Goal: Information Seeking & Learning: Learn about a topic

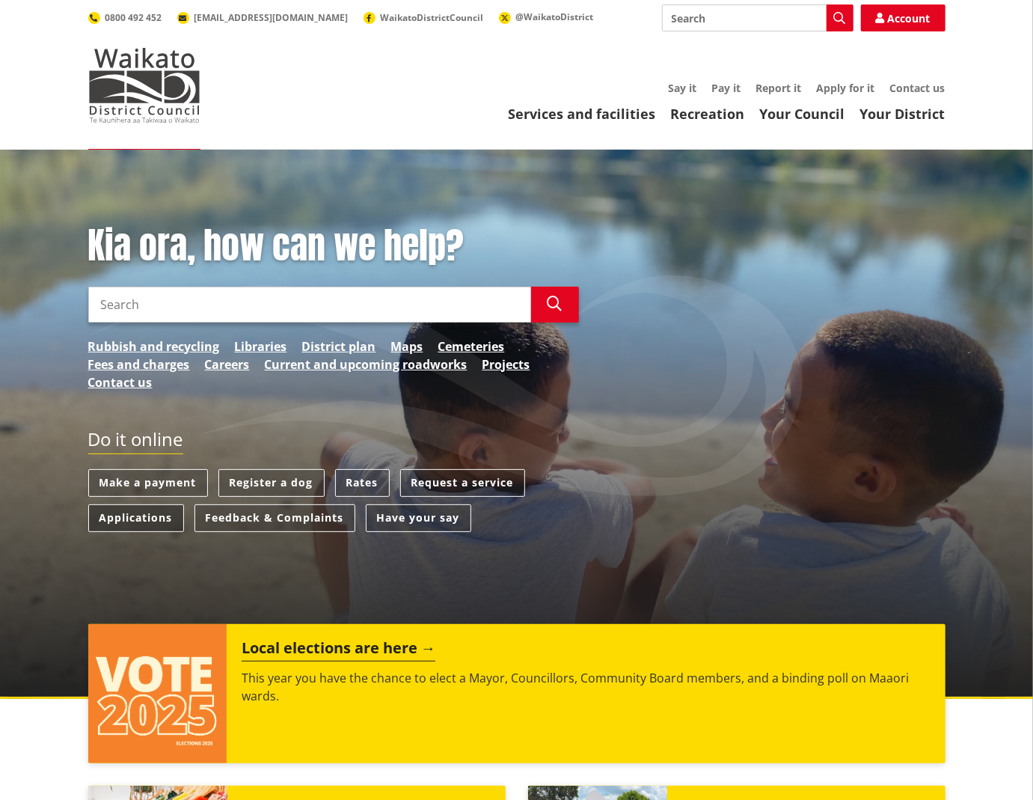
click at [145, 512] on link "Applications" at bounding box center [136, 518] width 96 height 28
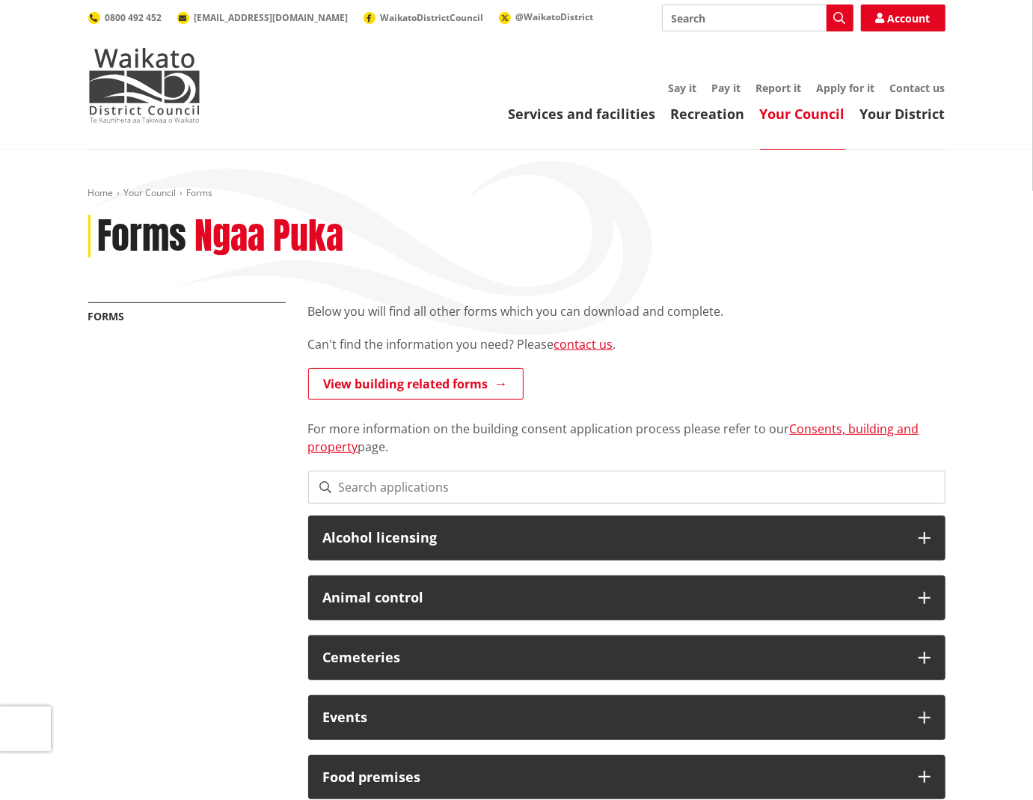
click at [746, 22] on input "Search" at bounding box center [758, 17] width 192 height 27
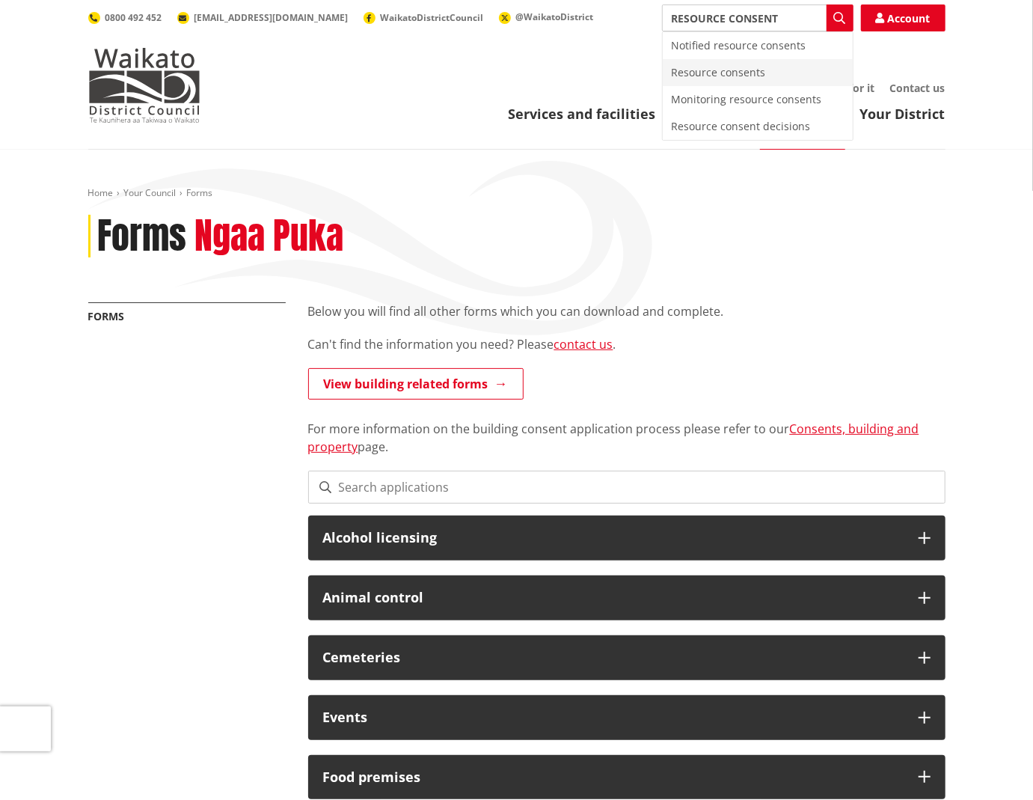
click at [742, 73] on div "Resource consents" at bounding box center [758, 72] width 190 height 27
click at [742, 46] on div "Resource consents" at bounding box center [758, 45] width 190 height 27
type input "Resource consents"
click at [836, 19] on icon "button" at bounding box center [840, 18] width 12 height 12
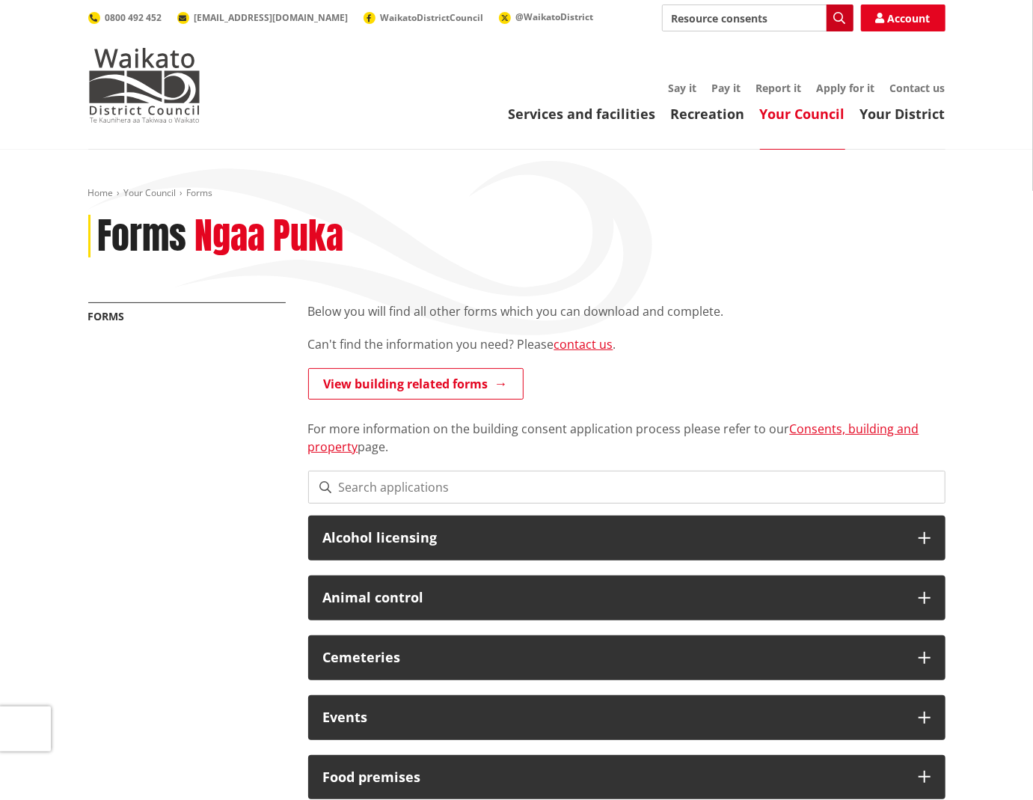
click at [836, 19] on icon "button" at bounding box center [840, 18] width 12 height 12
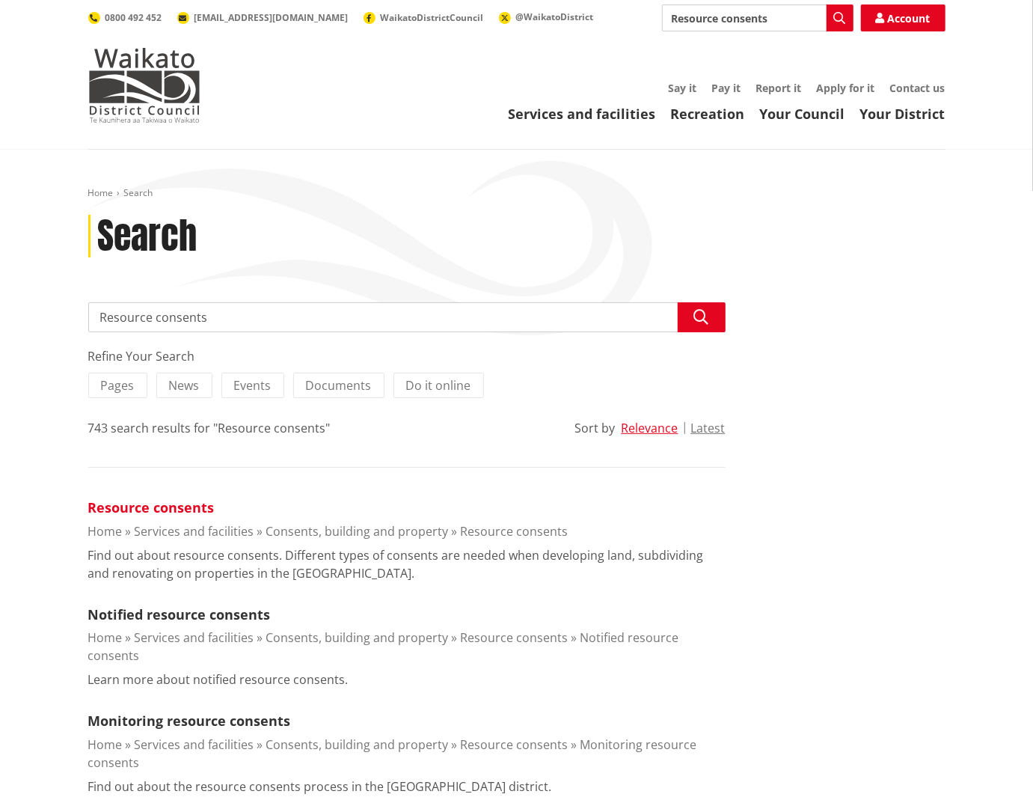
click at [186, 506] on link "Resource consents" at bounding box center [151, 507] width 126 height 18
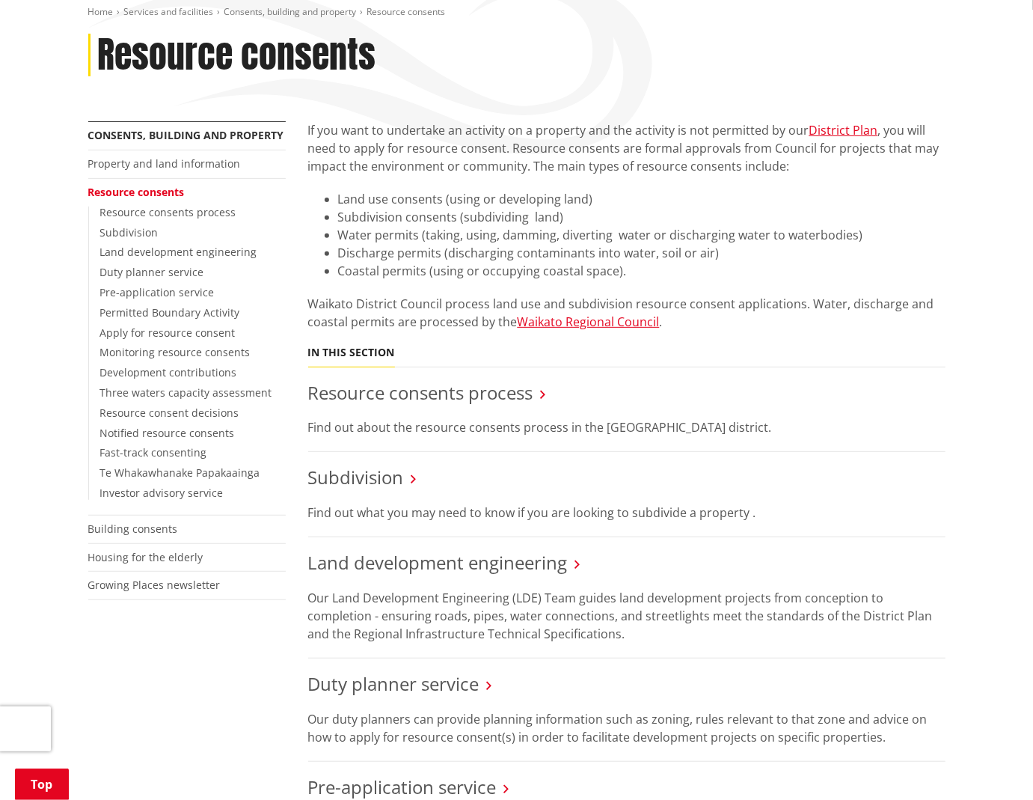
scroll to position [199, 0]
